Goal: Information Seeking & Learning: Learn about a topic

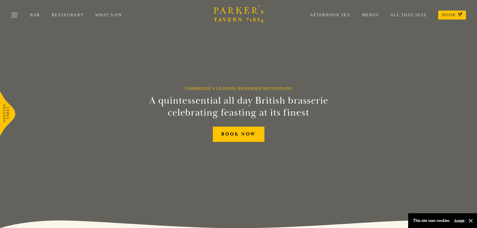
click at [71, 12] on div "Bar Restaurant What’s On Afternoon Tea Menus All That Jazz BOOK" at bounding box center [238, 15] width 477 height 30
click at [72, 15] on link "Restaurant" at bounding box center [74, 15] width 44 height 5
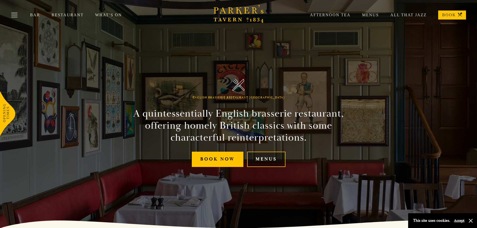
click at [265, 165] on link "Menus" at bounding box center [266, 159] width 38 height 15
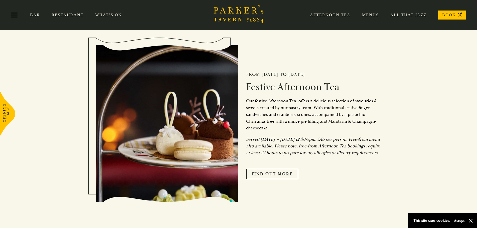
scroll to position [200, 0]
